Goal: Task Accomplishment & Management: Manage account settings

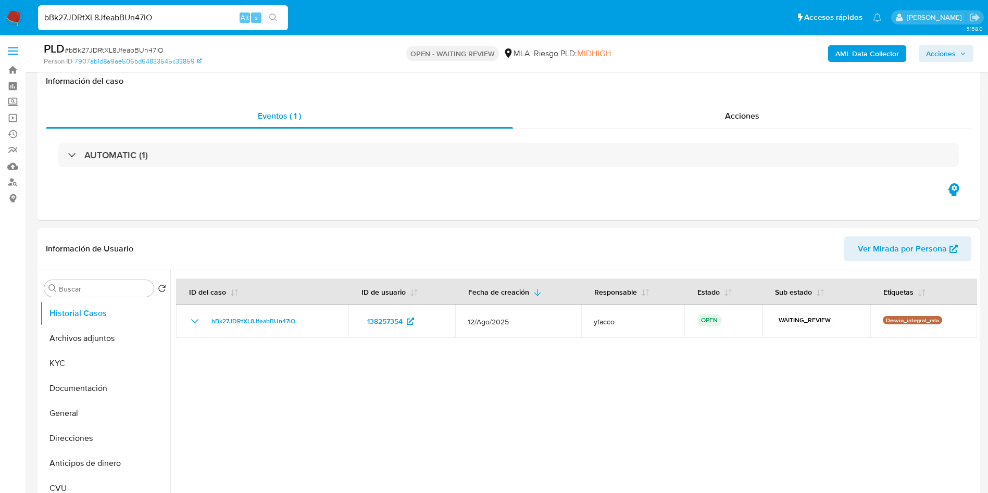
select select "10"
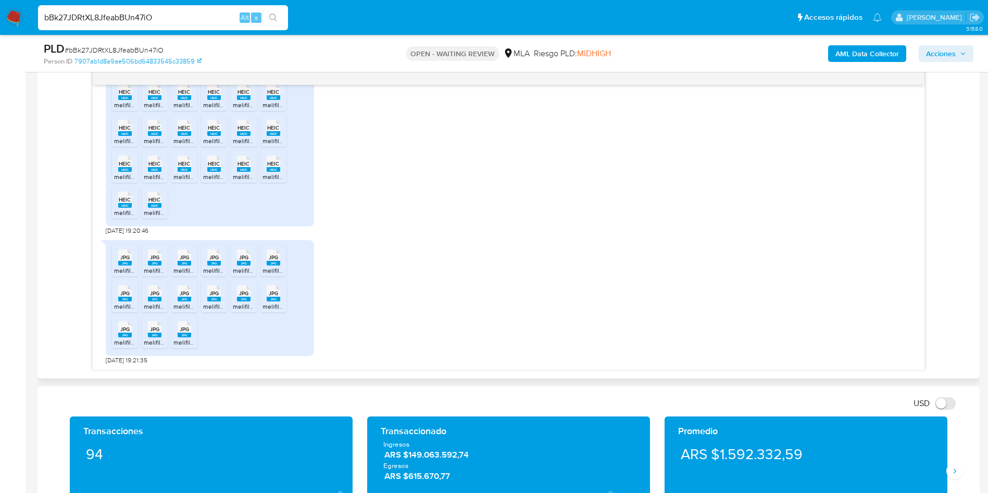
scroll to position [668, 0]
click at [166, 16] on input "bBk27JDRtXL8JfeabBUn47iO" at bounding box center [163, 18] width 250 height 14
paste input "Wo23Io6XTvj5Albm8KThtcOQ"
type input "Wo23Io6XTvj5Albm8KThtcOQ"
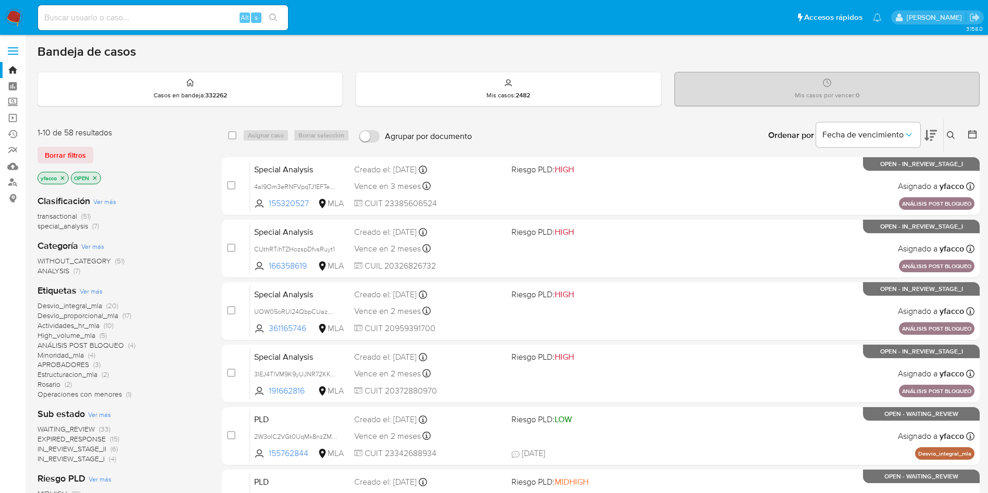
click at [148, 19] on input at bounding box center [163, 18] width 250 height 14
paste input "Wo23Io6XTvj5Albm8KThtcOQ"
type input "Wo23Io6XTvj5Albm8KThtcOQ"
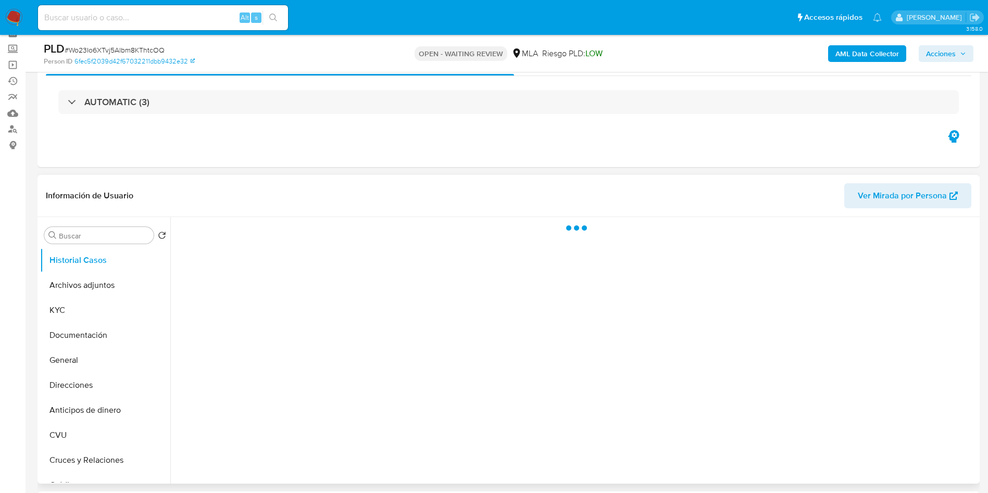
scroll to position [78, 0]
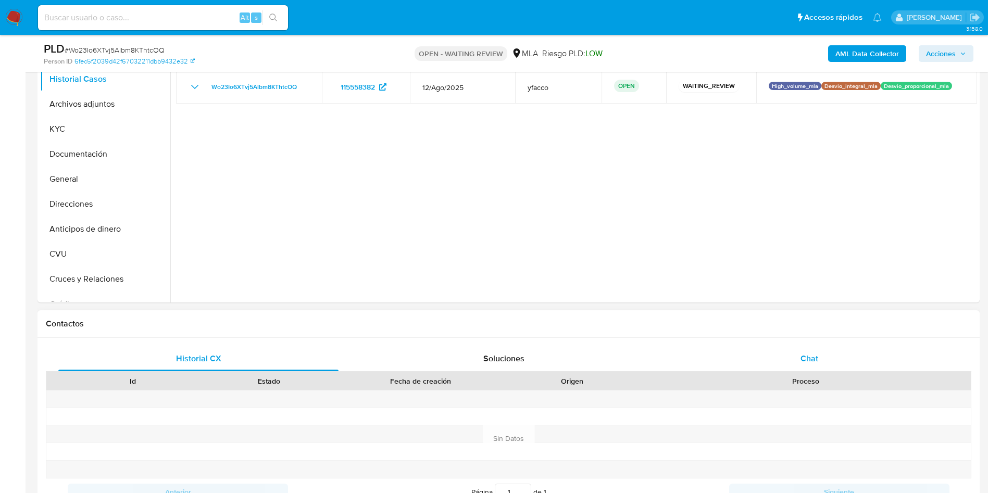
select select "10"
click at [822, 359] on div "Chat" at bounding box center [809, 358] width 280 height 25
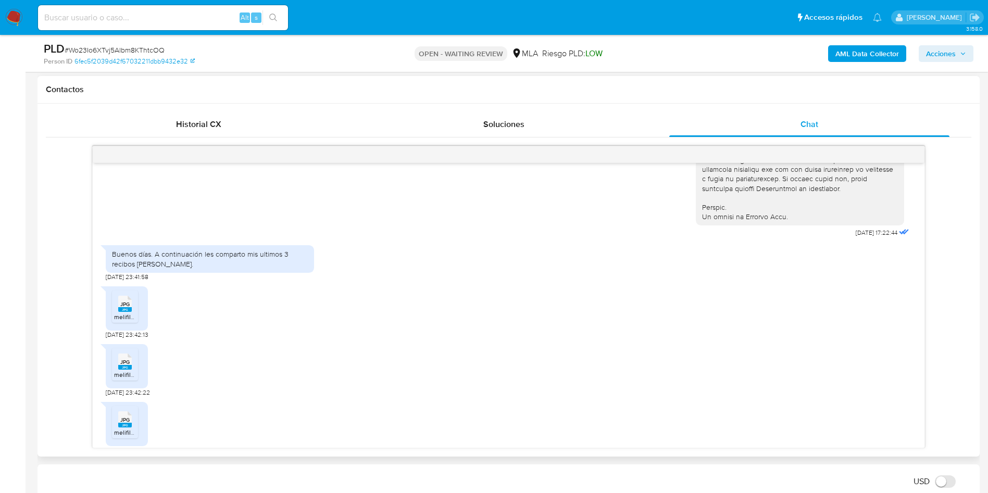
scroll to position [522, 0]
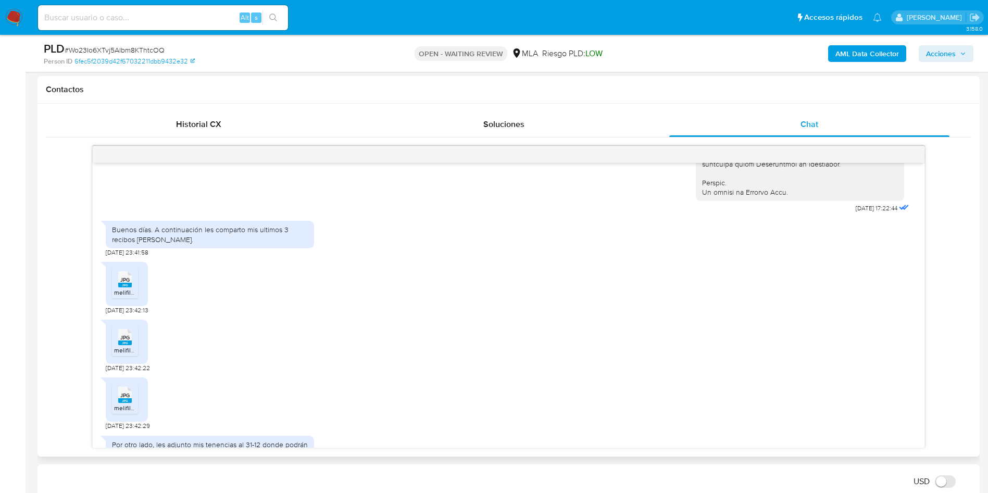
click at [116, 289] on div "JPG JPG" at bounding box center [125, 278] width 22 height 20
click at [129, 355] on span "melifile5544259214229984015.jpg" at bounding box center [162, 350] width 97 height 9
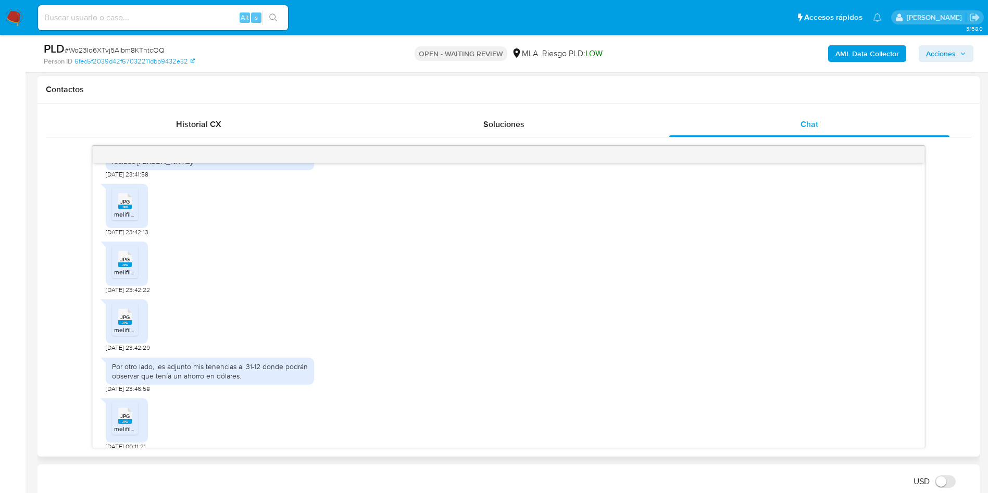
click at [131, 325] on rect at bounding box center [125, 322] width 14 height 5
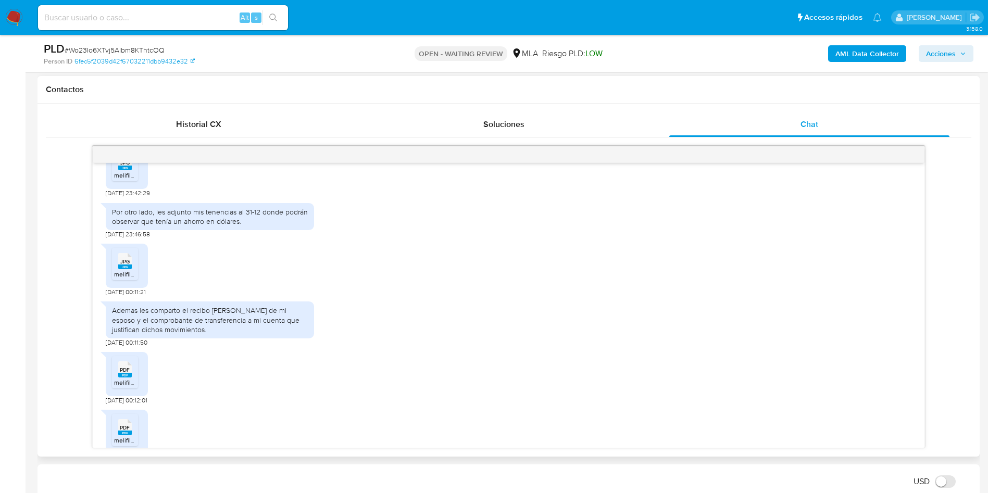
scroll to position [757, 0]
click at [122, 264] on span "JPG" at bounding box center [124, 260] width 9 height 7
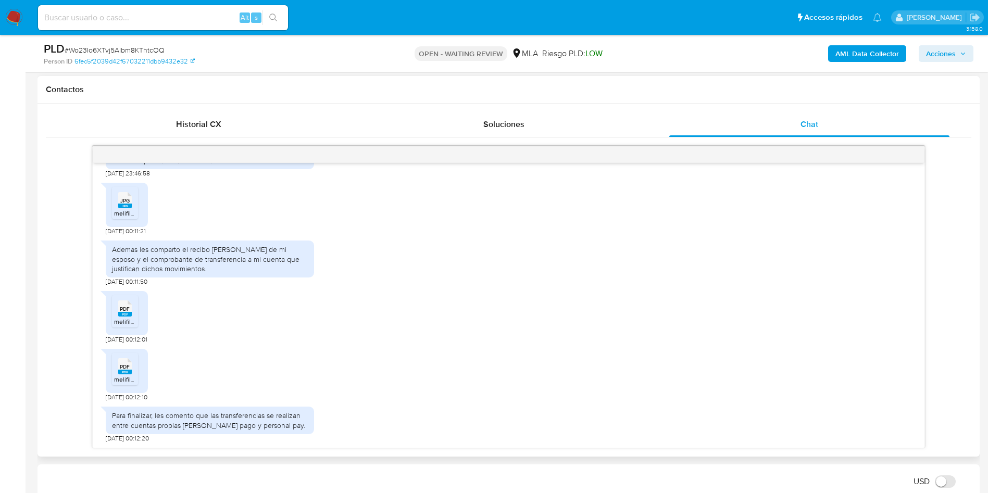
click at [131, 303] on icon "PDF" at bounding box center [125, 308] width 14 height 18
click at [142, 214] on div "JPG JPG melifile4935693345253461044.jpg" at bounding box center [127, 205] width 42 height 44
click at [121, 205] on rect at bounding box center [125, 206] width 14 height 5
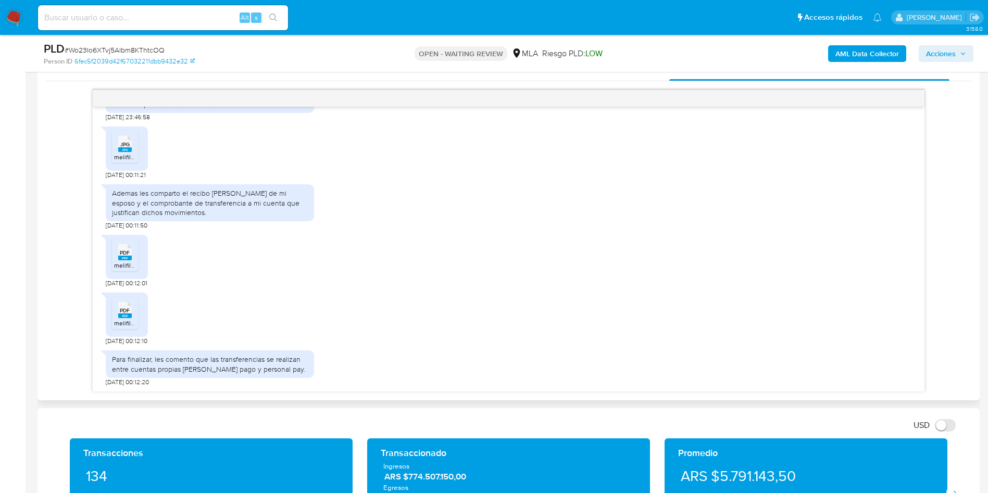
scroll to position [547, 0]
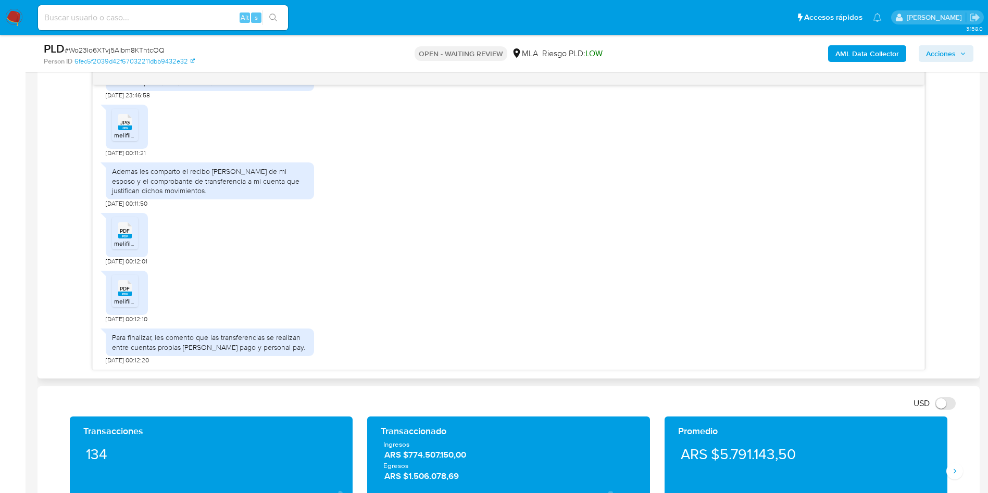
click at [110, 292] on div "PDF PDF melifile861775986814418820.pdf" at bounding box center [127, 293] width 42 height 44
click at [122, 293] on rect at bounding box center [125, 294] width 14 height 5
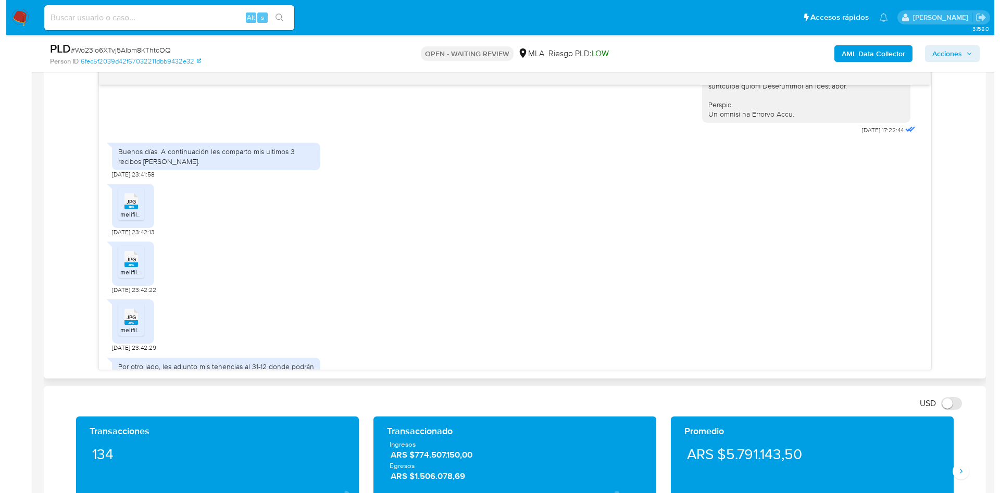
scroll to position [757, 0]
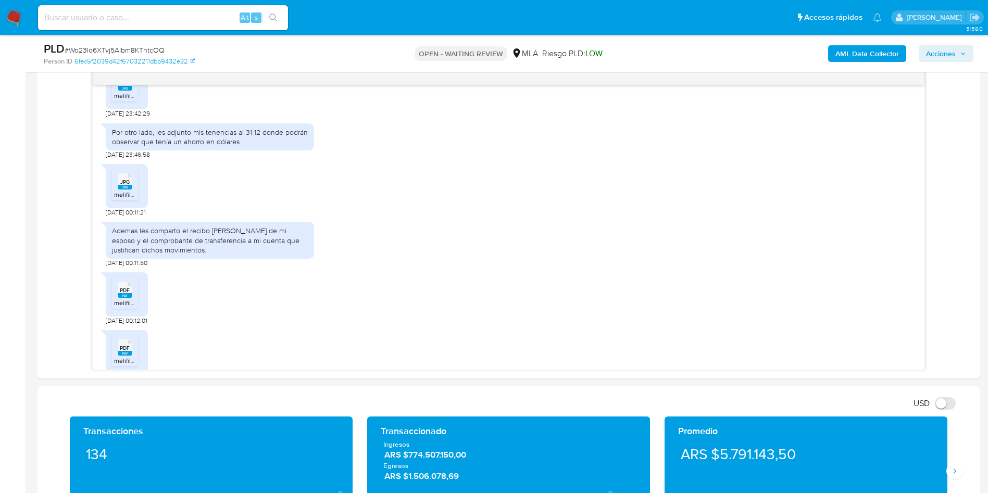
click at [851, 53] on b "AML Data Collector" at bounding box center [867, 53] width 64 height 17
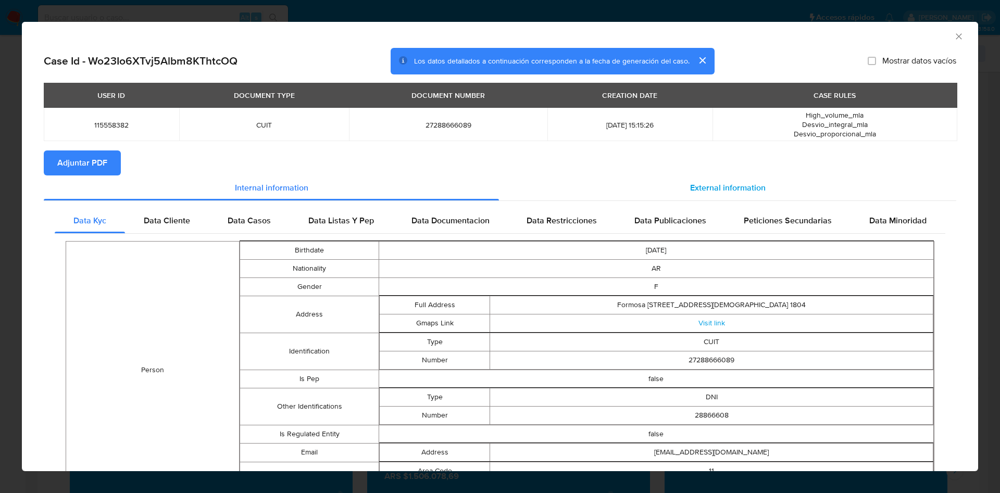
click at [703, 187] on span "External information" at bounding box center [728, 188] width 76 height 12
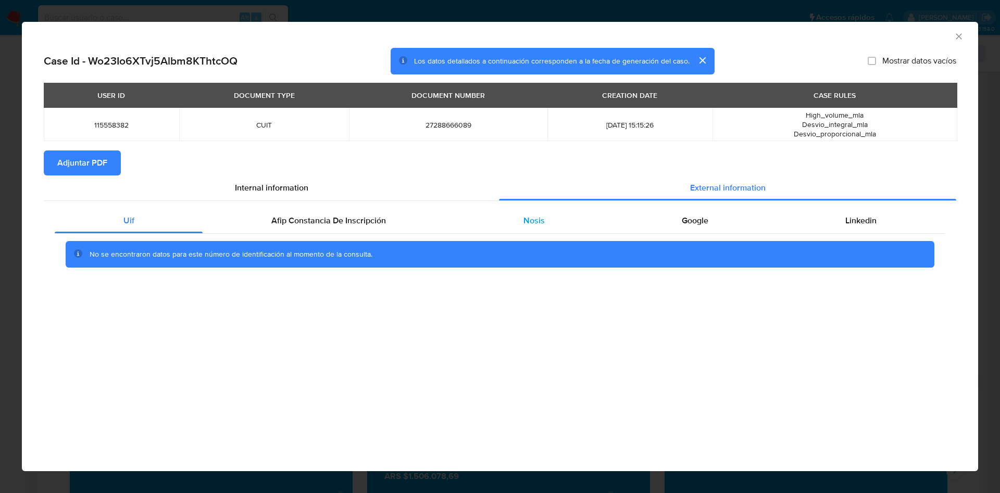
click at [515, 221] on div "Nosis" at bounding box center [534, 220] width 158 height 25
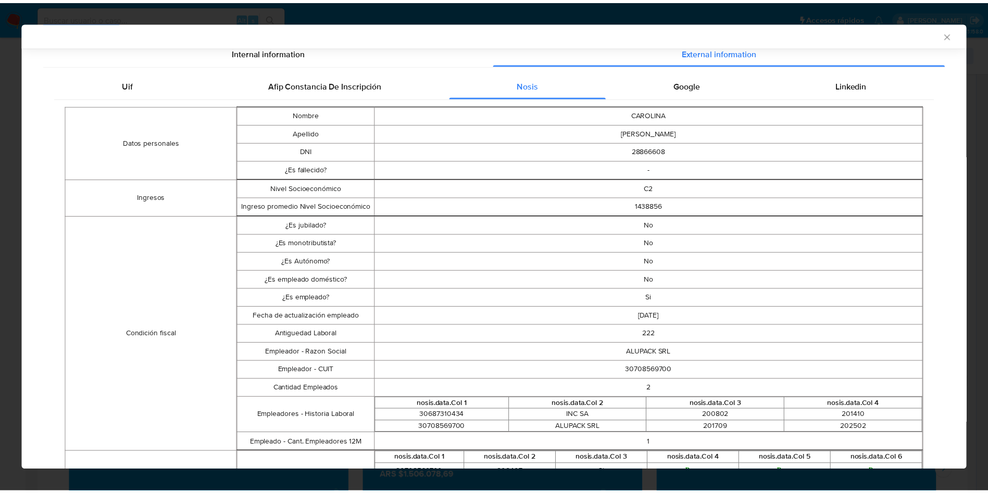
scroll to position [154, 0]
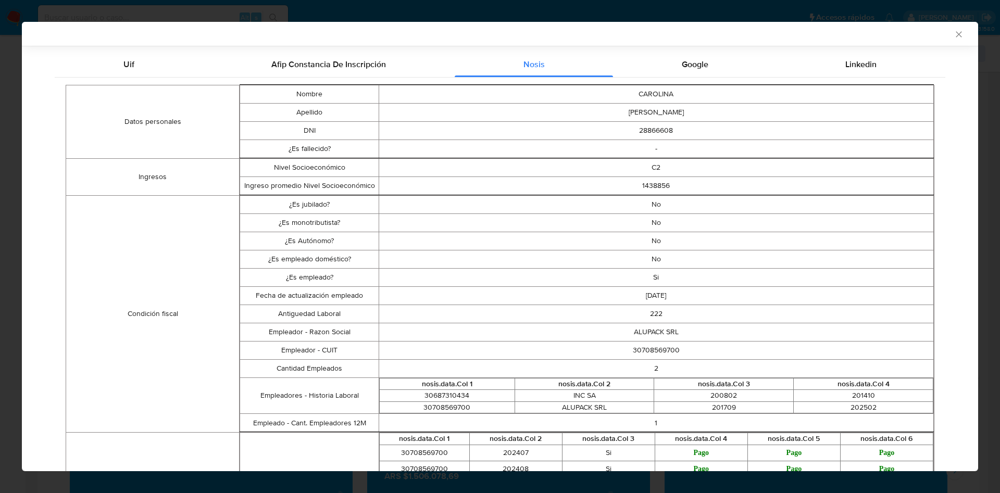
click at [646, 349] on td "30708569700" at bounding box center [656, 350] width 555 height 18
copy td "30708569700"
click at [954, 35] on icon "Cerrar ventana" at bounding box center [959, 34] width 10 height 10
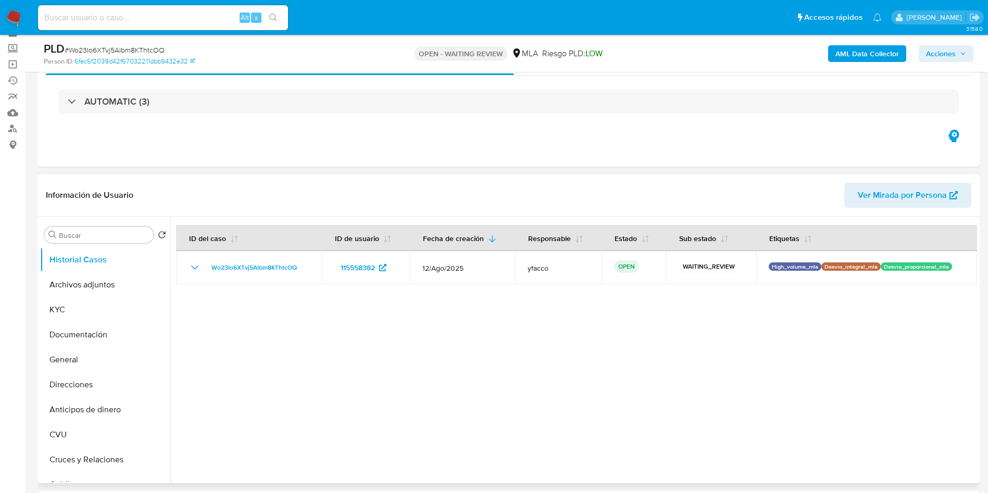
scroll to position [78, 0]
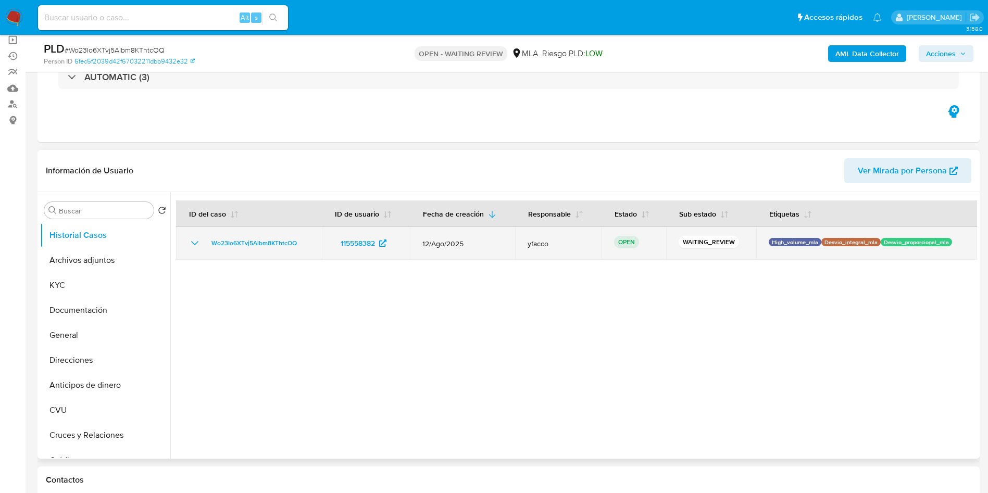
drag, startPoint x: 202, startPoint y: 243, endPoint x: 308, endPoint y: 245, distance: 106.3
click at [308, 245] on div "Wo23Io6XTvj5Albm8KThtcOQ" at bounding box center [249, 243] width 121 height 12
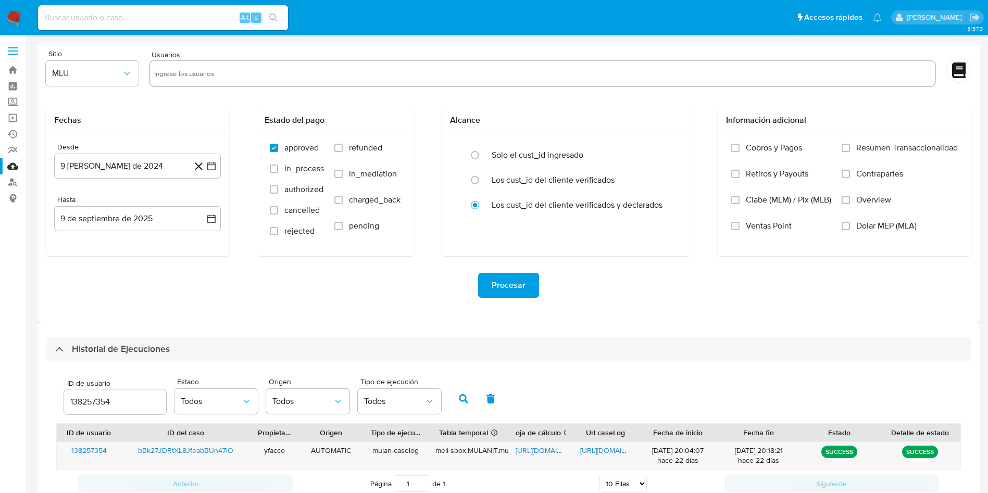
select select "10"
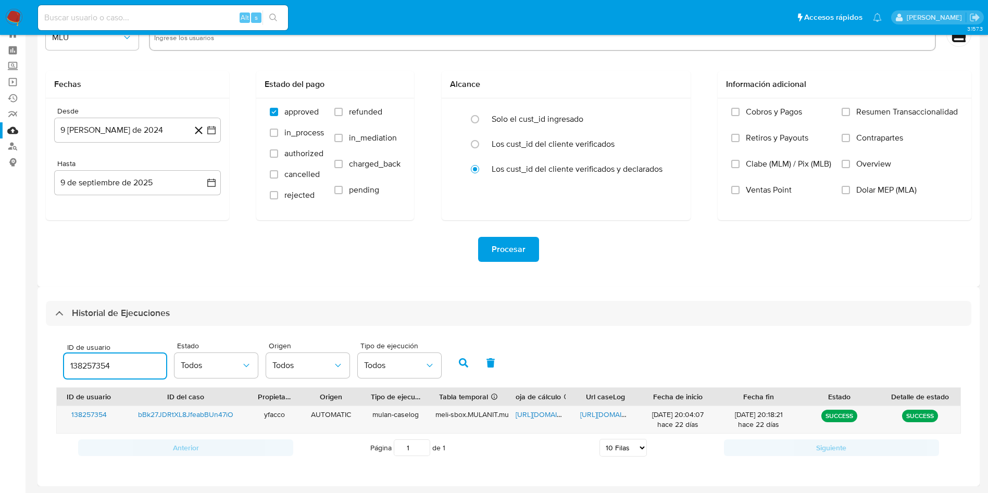
drag, startPoint x: 121, startPoint y: 370, endPoint x: 25, endPoint y: 342, distance: 99.7
click at [29, 345] on main "3.157.3" at bounding box center [494, 228] width 988 height 529
type input "115558382"
click at [469, 365] on button "button" at bounding box center [463, 362] width 27 height 25
click at [525, 410] on span "https://docs.google.com/spreadsheets/d/1N8RCYMH1xPlrBc7vMKXMJZdD0RfgmiGloMDgf8H…" at bounding box center [552, 414] width 72 height 10
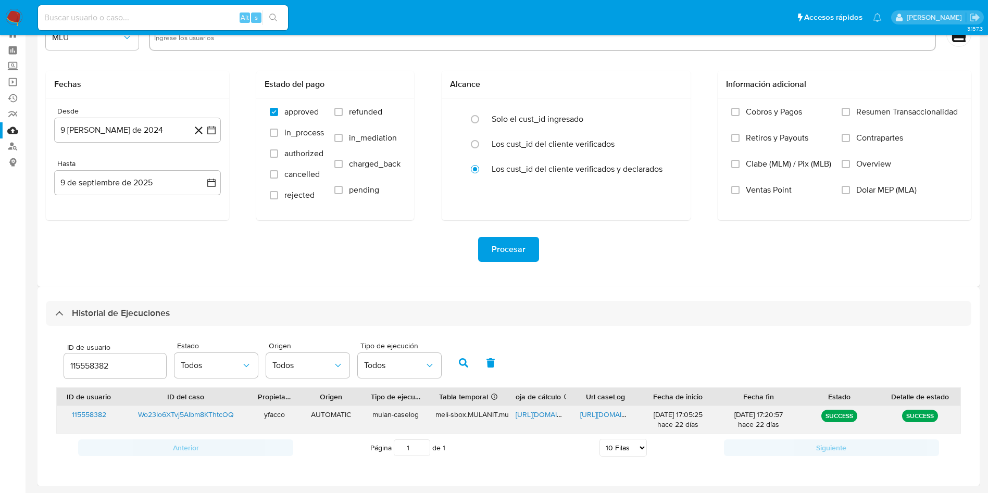
click at [603, 411] on span "https://docs.google.com/document/d/1mTUekHqXqBiWoqe_a8pXqWd64ZUDsbng6WV6e8T__Vc…" at bounding box center [616, 414] width 72 height 10
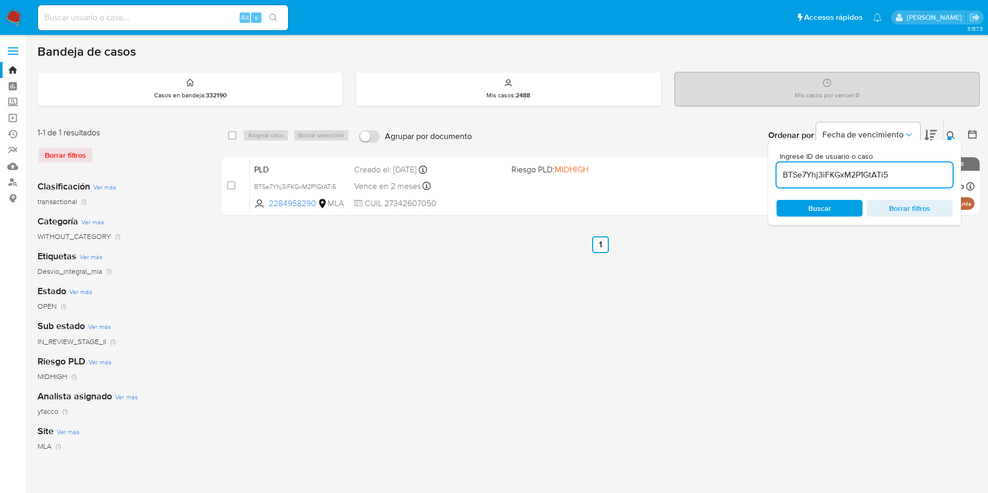
click at [900, 170] on input "BTSe7Yhj3iFKGxM2P1GtATi5" at bounding box center [864, 175] width 176 height 14
paste input "Wo23Io6XTvj5Albm8KThtcOQ"
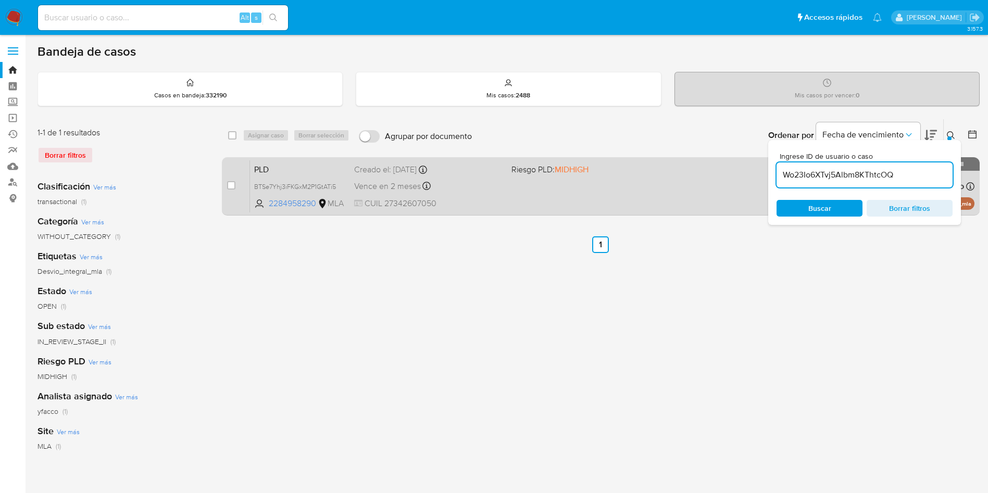
type input "Wo23Io6XTvj5Albm8KThtcOQ"
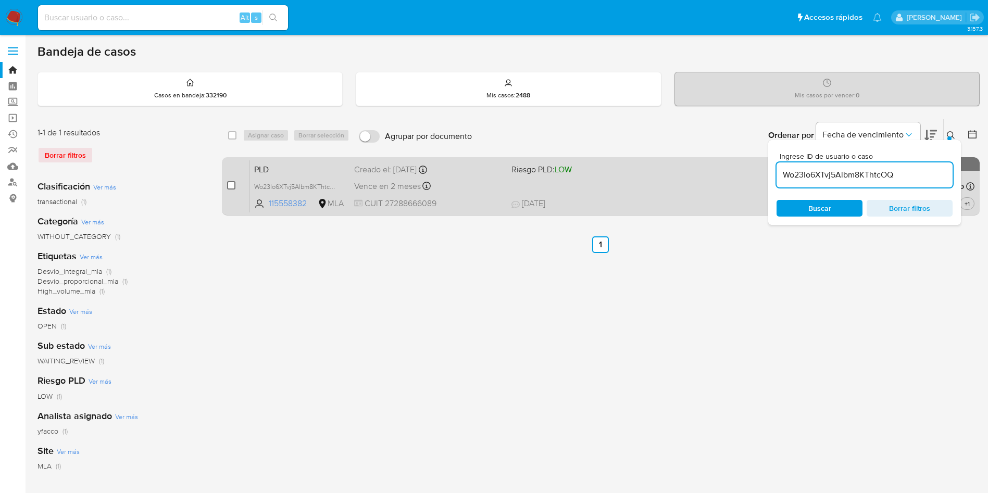
click at [229, 186] on input "checkbox" at bounding box center [231, 185] width 8 height 8
checkbox input "true"
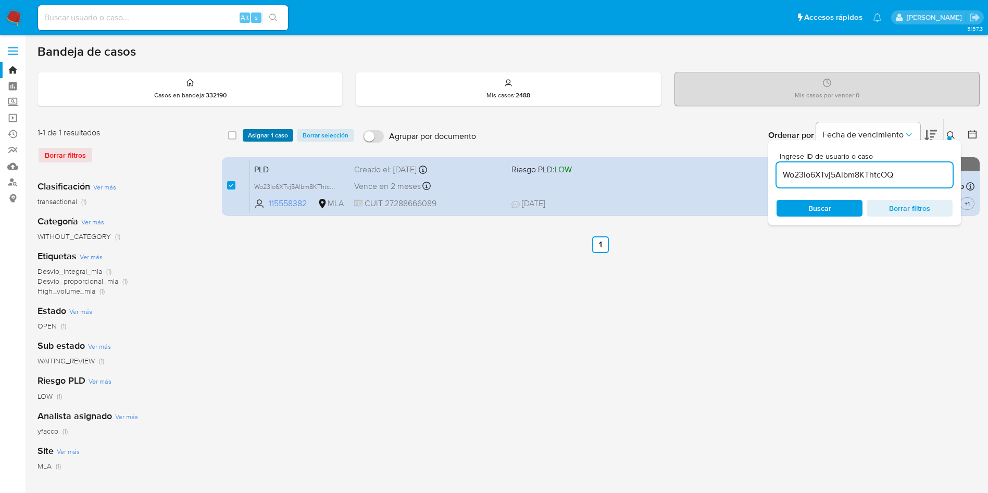
click at [261, 135] on span "Asignar 1 caso" at bounding box center [268, 135] width 40 height 10
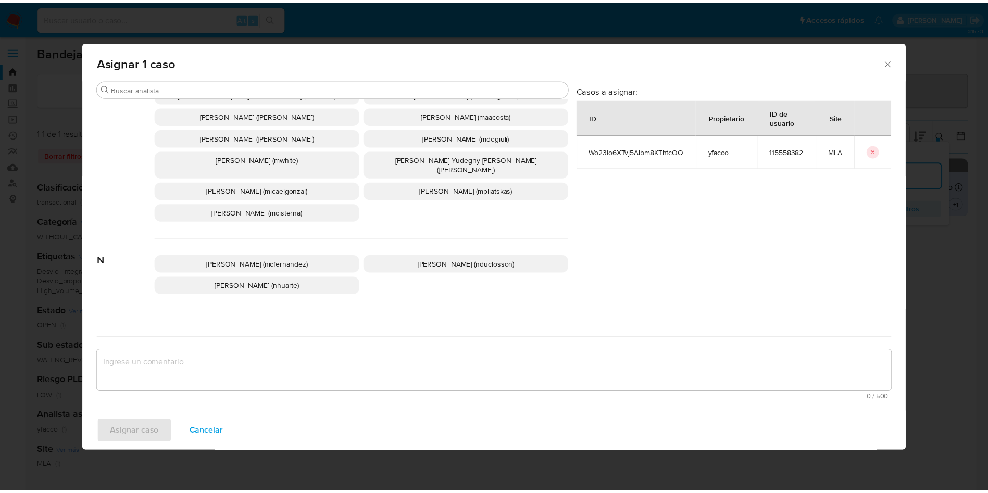
scroll to position [901, 0]
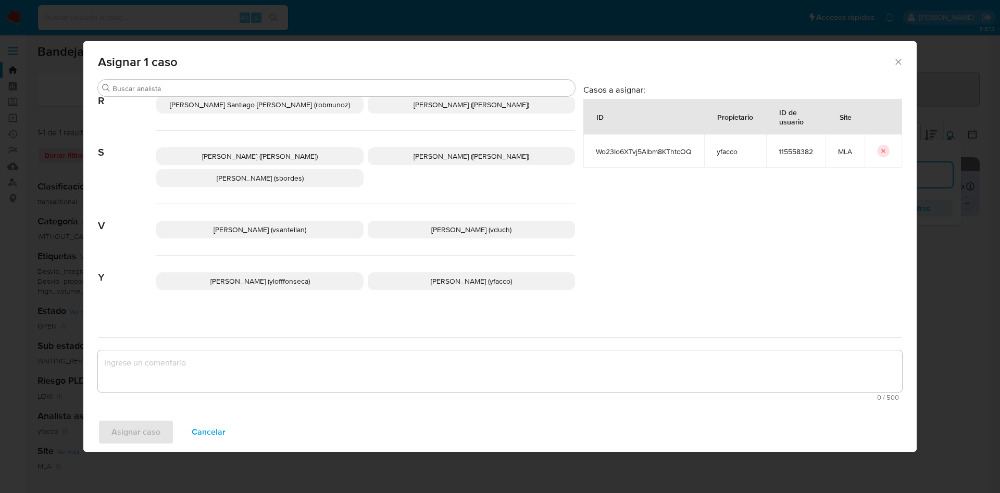
click at [431, 276] on span "Yesica Paola Facco (yfacco)" at bounding box center [471, 281] width 81 height 10
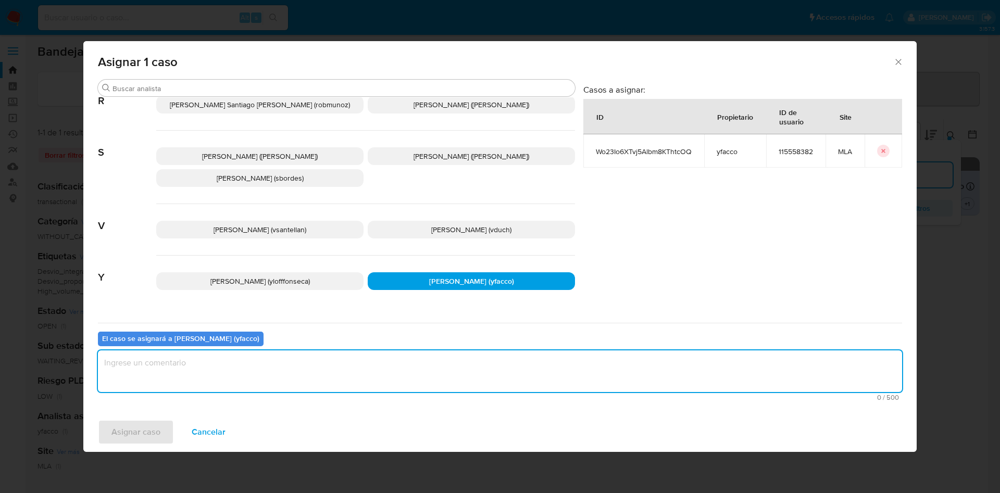
click at [265, 370] on textarea "assign-modal" at bounding box center [500, 371] width 804 height 42
click at [152, 442] on span "Asignar caso" at bounding box center [135, 432] width 49 height 23
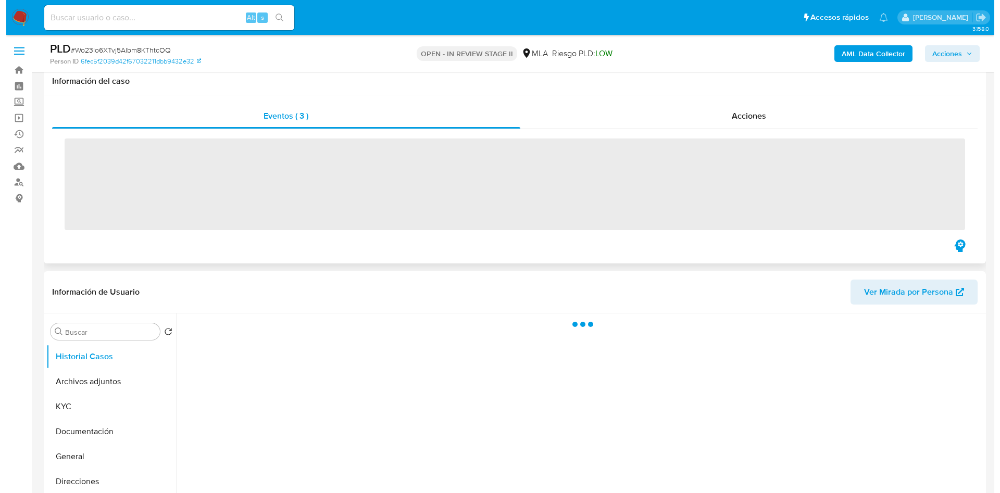
scroll to position [156, 0]
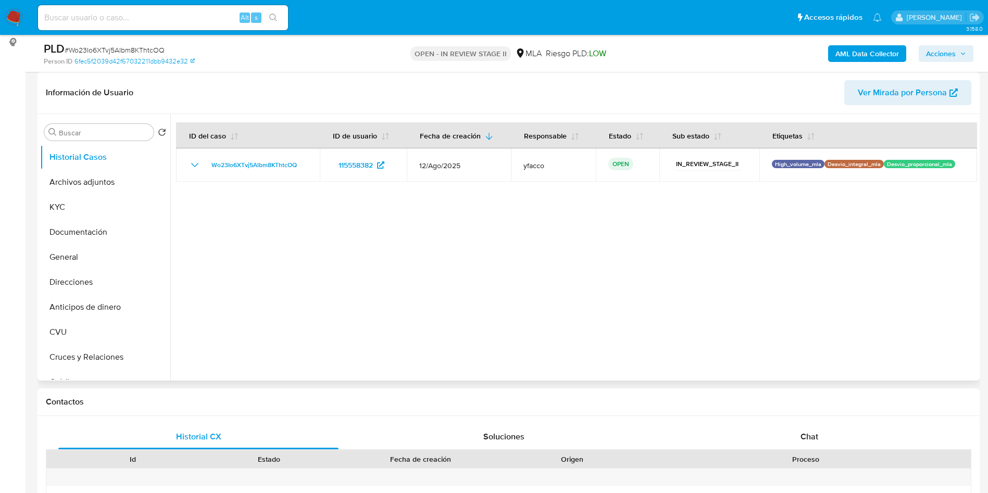
select select "10"
click at [119, 187] on button "Archivos adjuntos" at bounding box center [101, 182] width 122 height 25
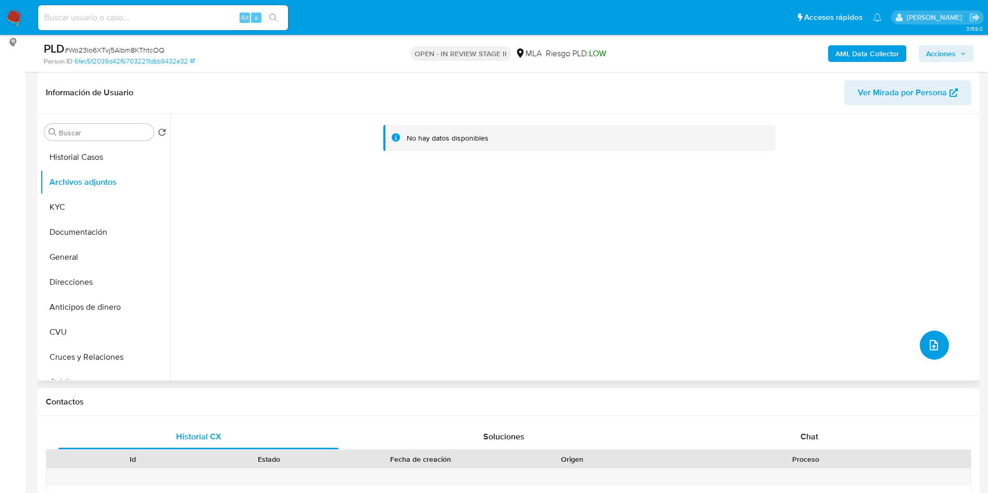
click at [932, 345] on icon "upload-file" at bounding box center [933, 345] width 12 height 12
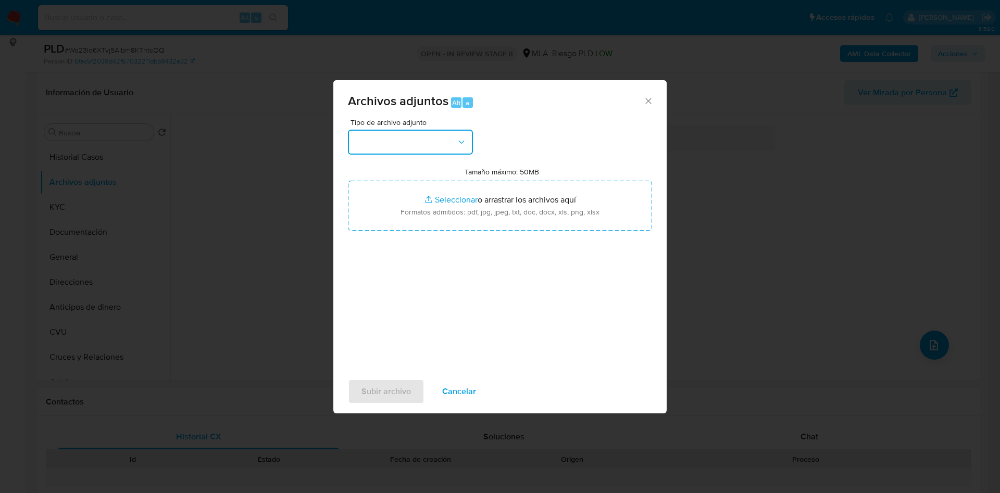
click at [398, 141] on button "button" at bounding box center [410, 142] width 125 height 25
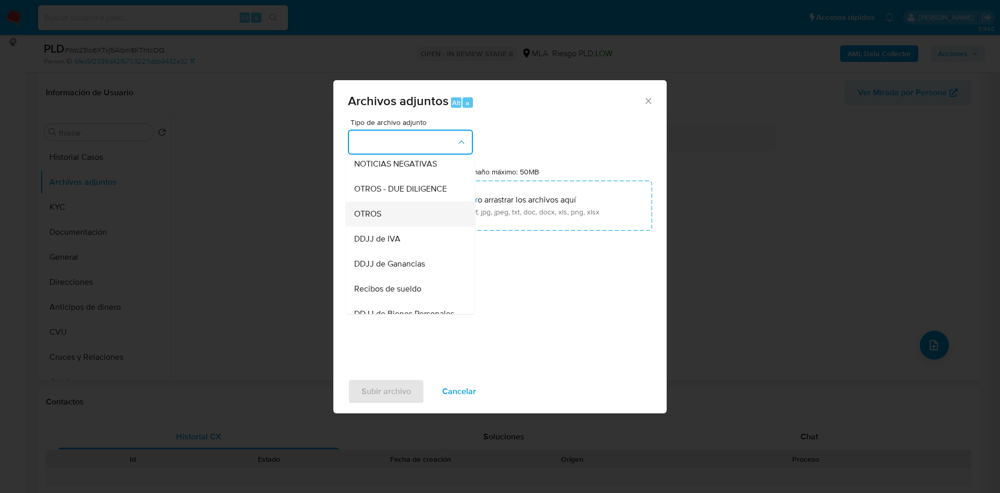
click at [377, 219] on span "OTROS" at bounding box center [367, 214] width 27 height 10
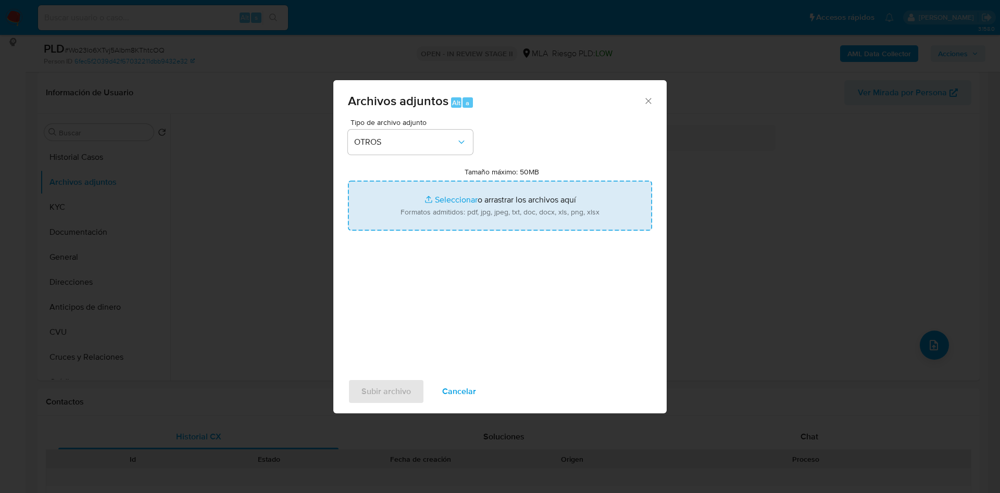
click at [472, 193] on input "Tamaño máximo: 50MB Seleccionar archivos" at bounding box center [500, 206] width 304 height 50
type input "C:\fakepath\Comprobante de transferencia.pdf"
drag, startPoint x: 472, startPoint y: 193, endPoint x: 445, endPoint y: 195, distance: 27.1
click at [445, 195] on input "Tamaño máximo: 50MB Seleccionar archivos" at bounding box center [500, 206] width 304 height 50
type input "C:\fakepath\Caselog Wo23Io6XTvj5Albm8KThtcOQ_2025_08_18_16_18_51.docx"
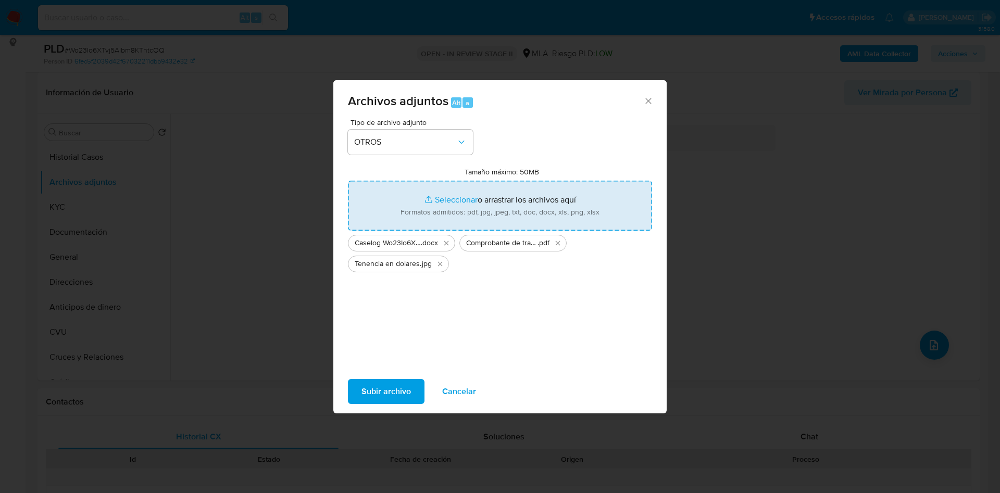
click at [441, 201] on input "Tamaño máximo: 50MB Seleccionar archivos" at bounding box center [500, 206] width 304 height 50
type input "C:\fakepath\Movimientos 115558382.xlsx"
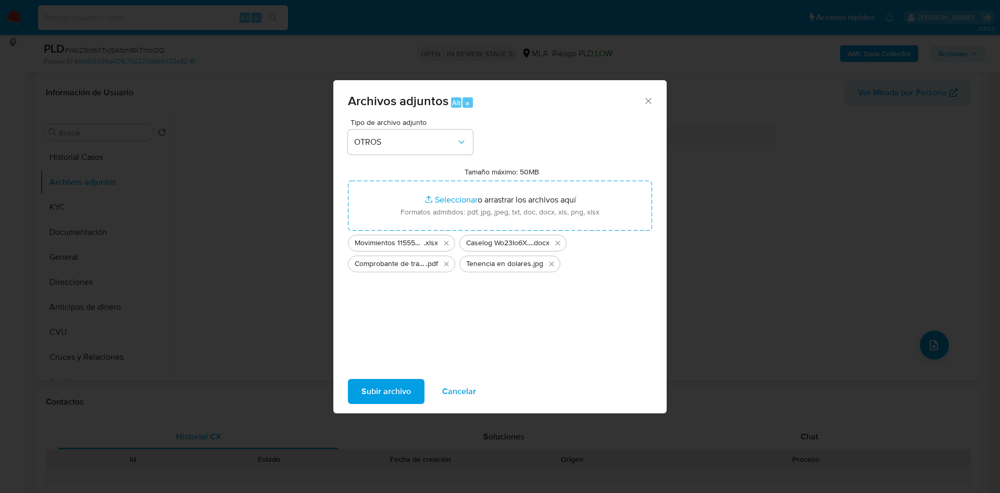
click at [380, 386] on span "Subir archivo" at bounding box center [385, 391] width 49 height 23
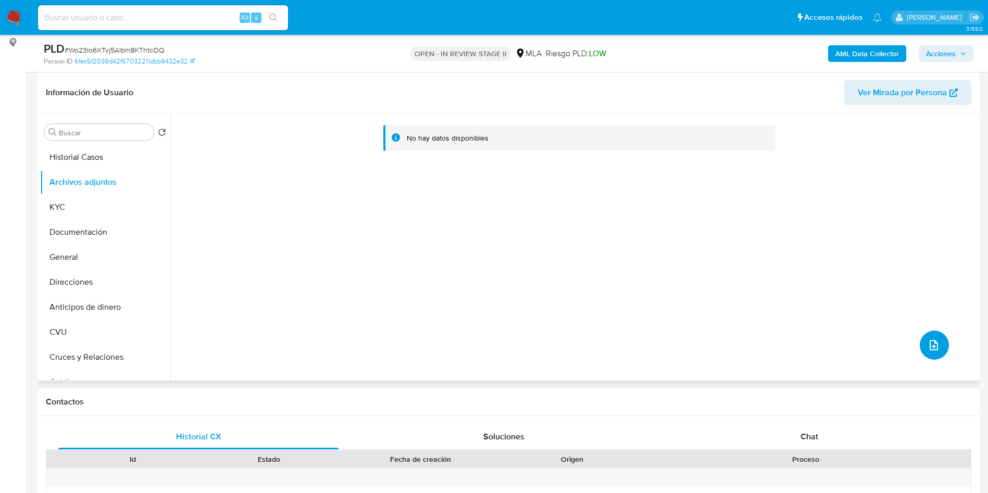
click at [929, 347] on icon "upload-file" at bounding box center [933, 345] width 12 height 12
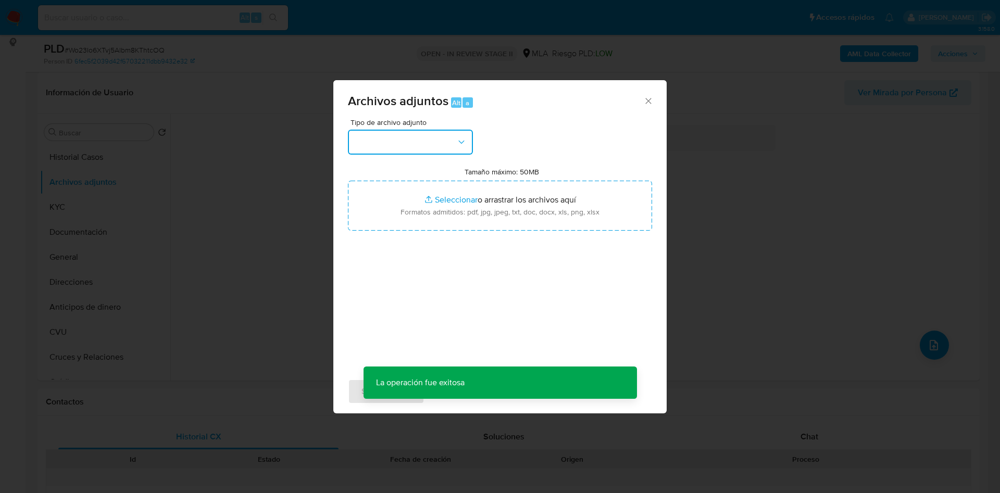
click at [434, 141] on button "button" at bounding box center [410, 142] width 125 height 25
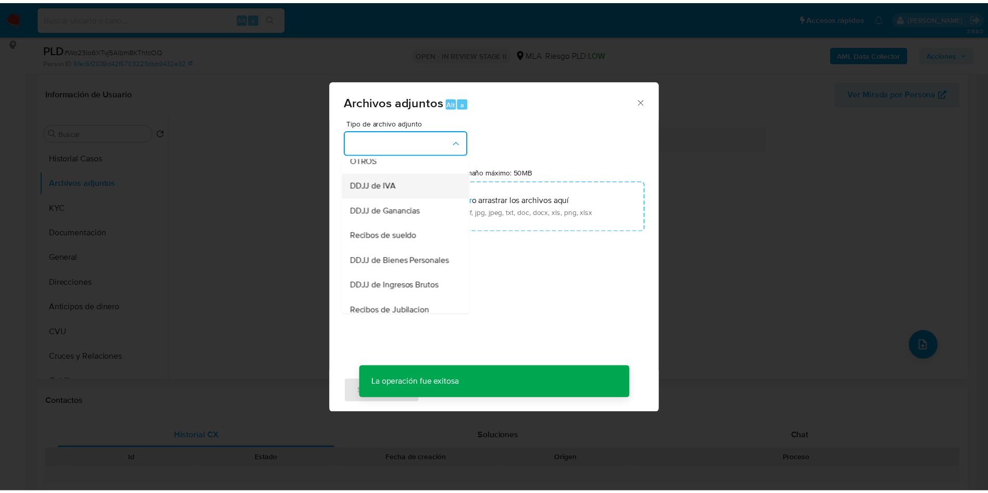
scroll to position [234, 0]
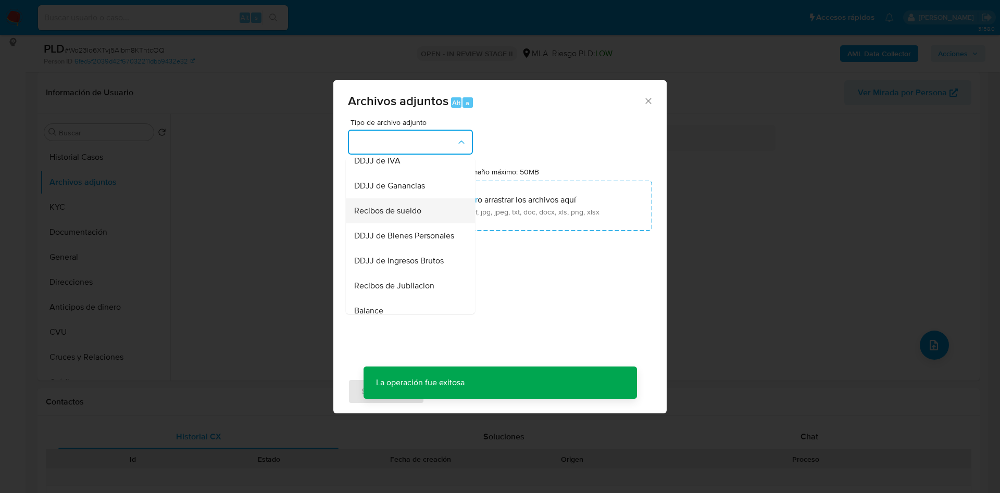
click at [392, 216] on span "Recibos de sueldo" at bounding box center [387, 211] width 67 height 10
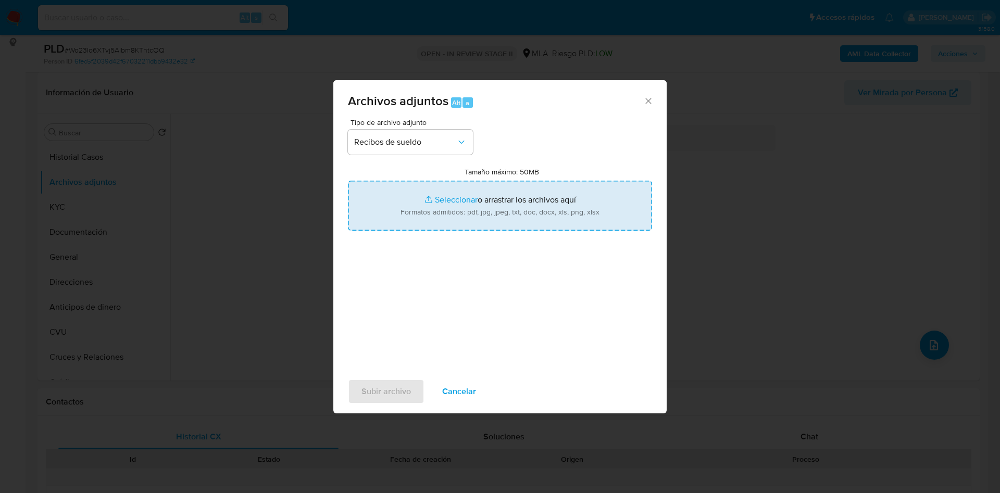
click at [444, 203] on input "Tamaño máximo: 50MB Seleccionar archivos" at bounding box center [500, 206] width 304 height 50
type input "C:\fakepath\[PERSON_NAME].pdf"
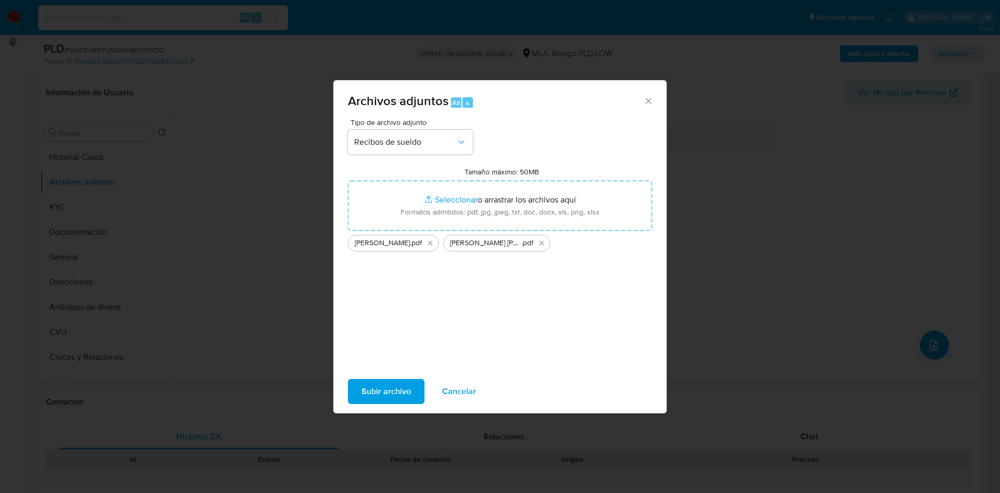
click at [387, 386] on span "Subir archivo" at bounding box center [385, 391] width 49 height 23
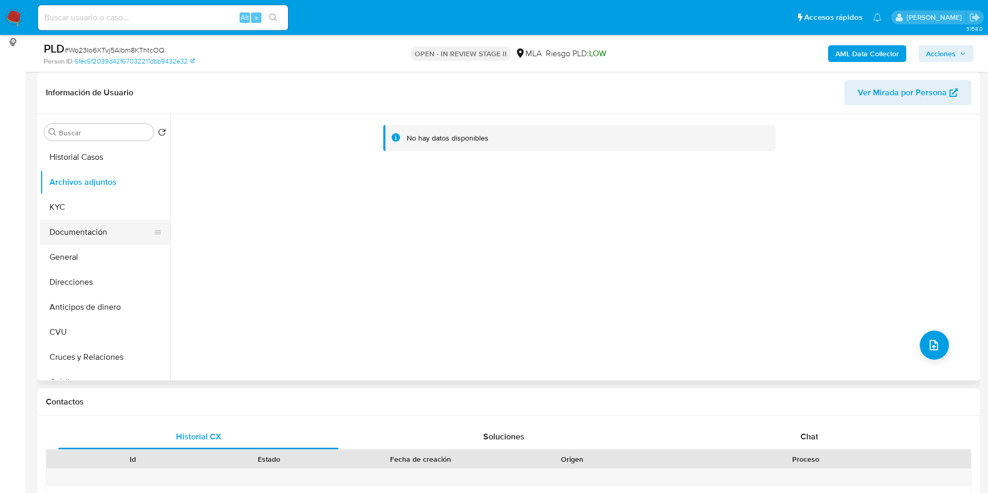
click at [84, 232] on button "Documentación" at bounding box center [101, 232] width 122 height 25
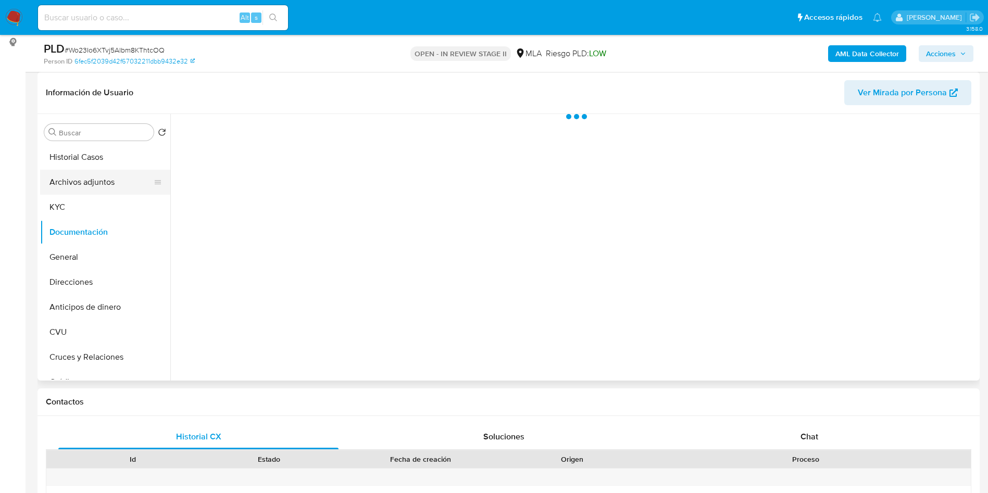
click at [84, 187] on button "Archivos adjuntos" at bounding box center [101, 182] width 122 height 25
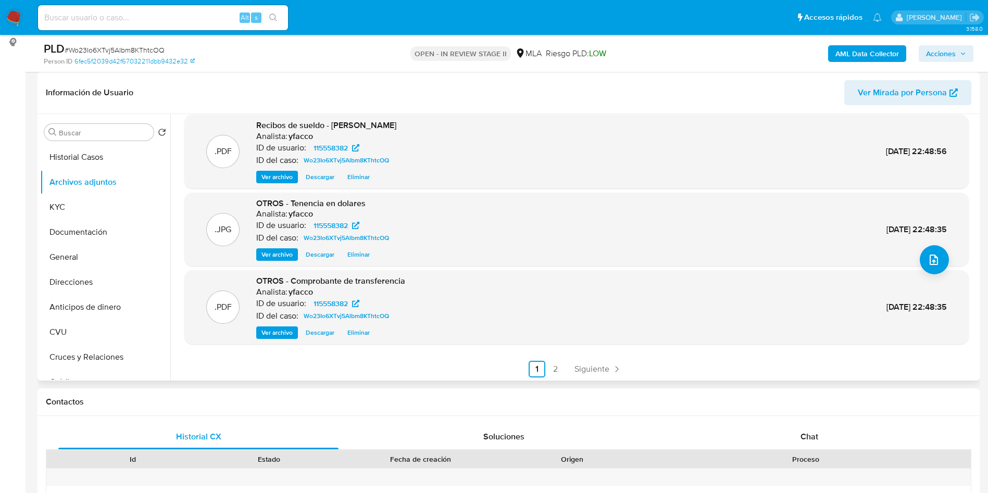
scroll to position [87, 0]
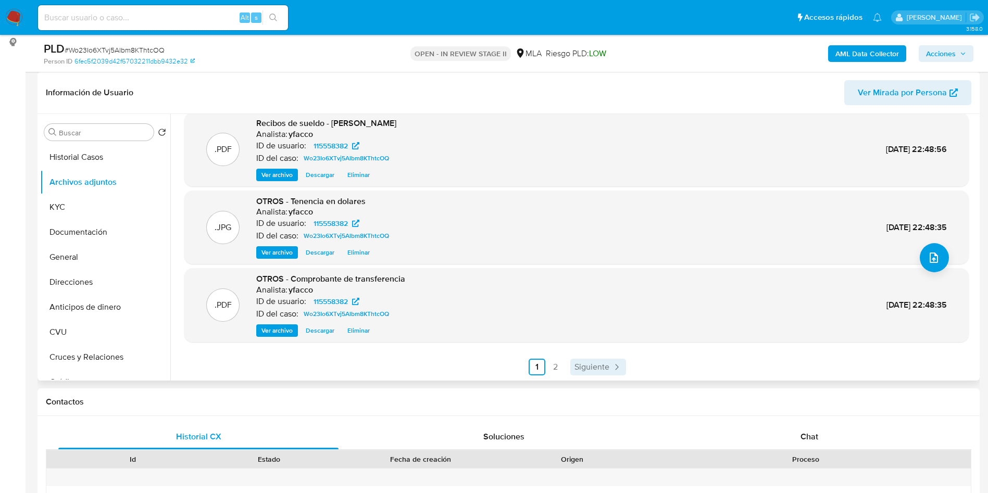
click at [580, 363] on span "Siguiente" at bounding box center [591, 367] width 35 height 8
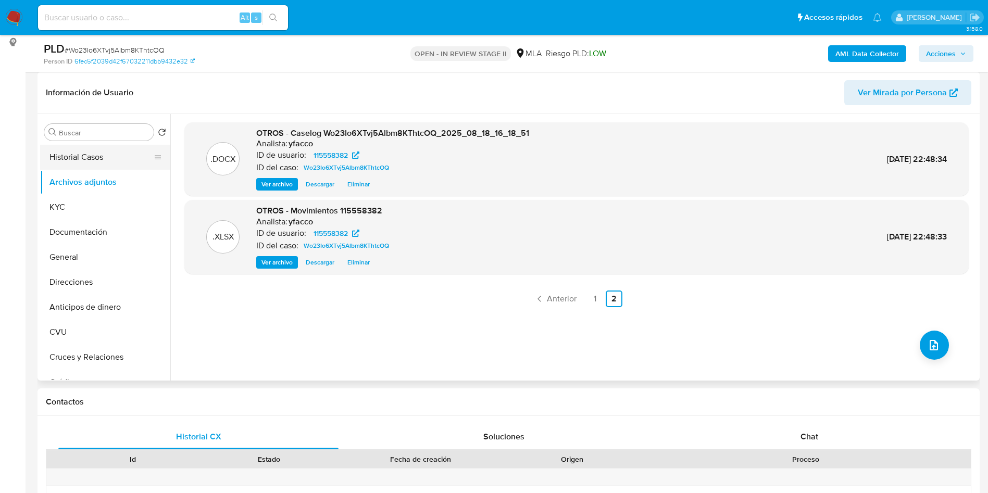
click at [56, 148] on button "Historial Casos" at bounding box center [101, 157] width 122 height 25
